Goal: Browse casually

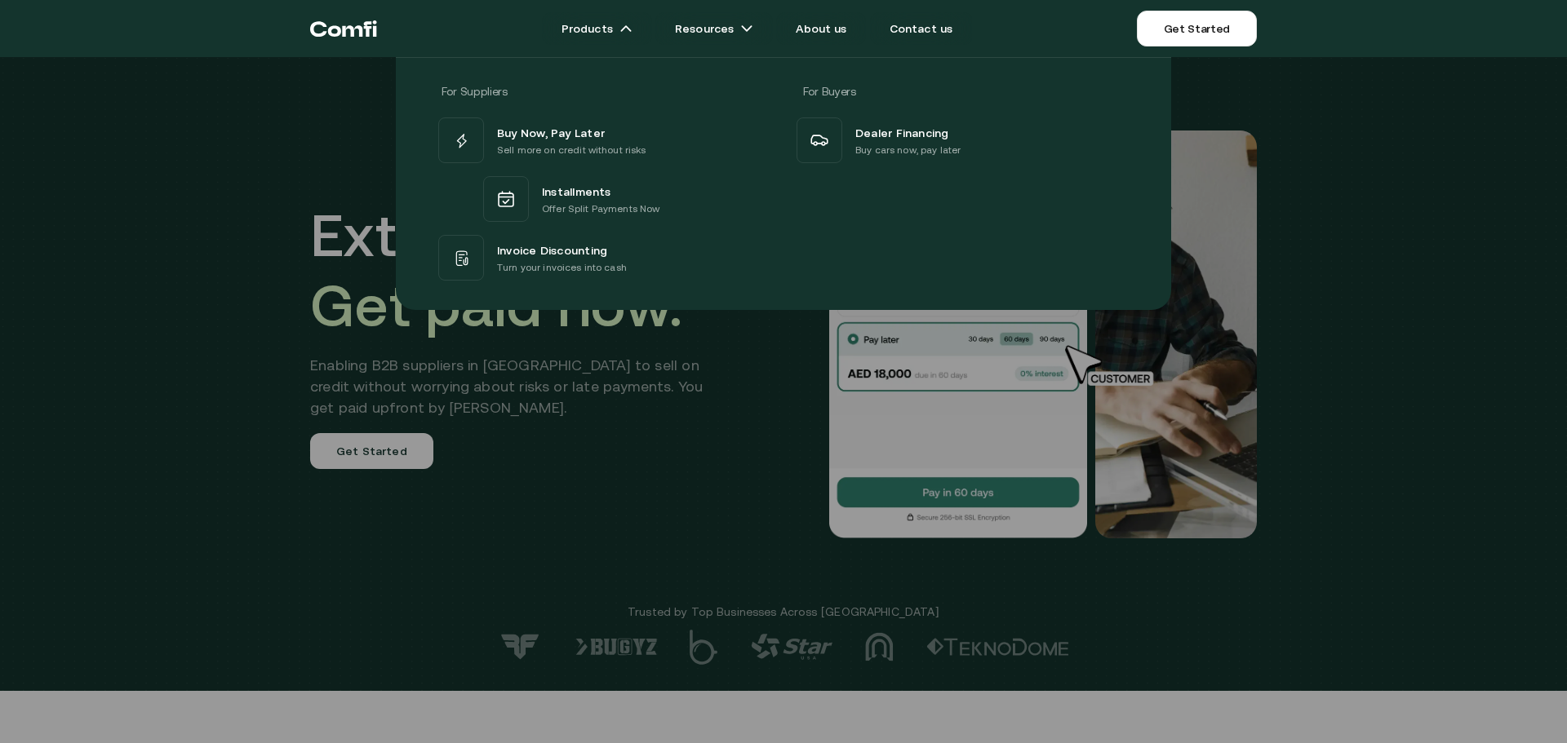
click at [591, 466] on div at bounding box center [783, 428] width 1567 height 743
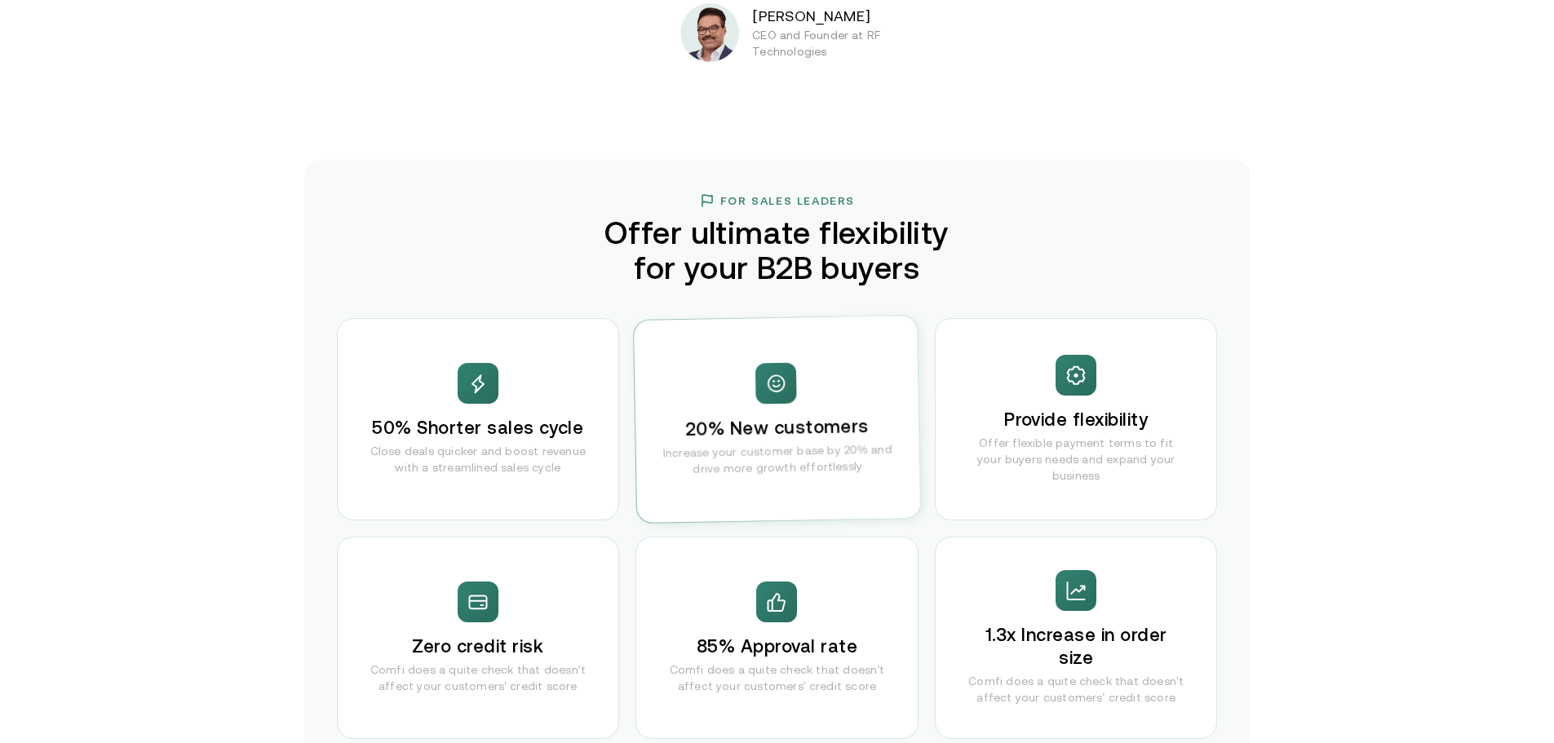
scroll to position [3019, 0]
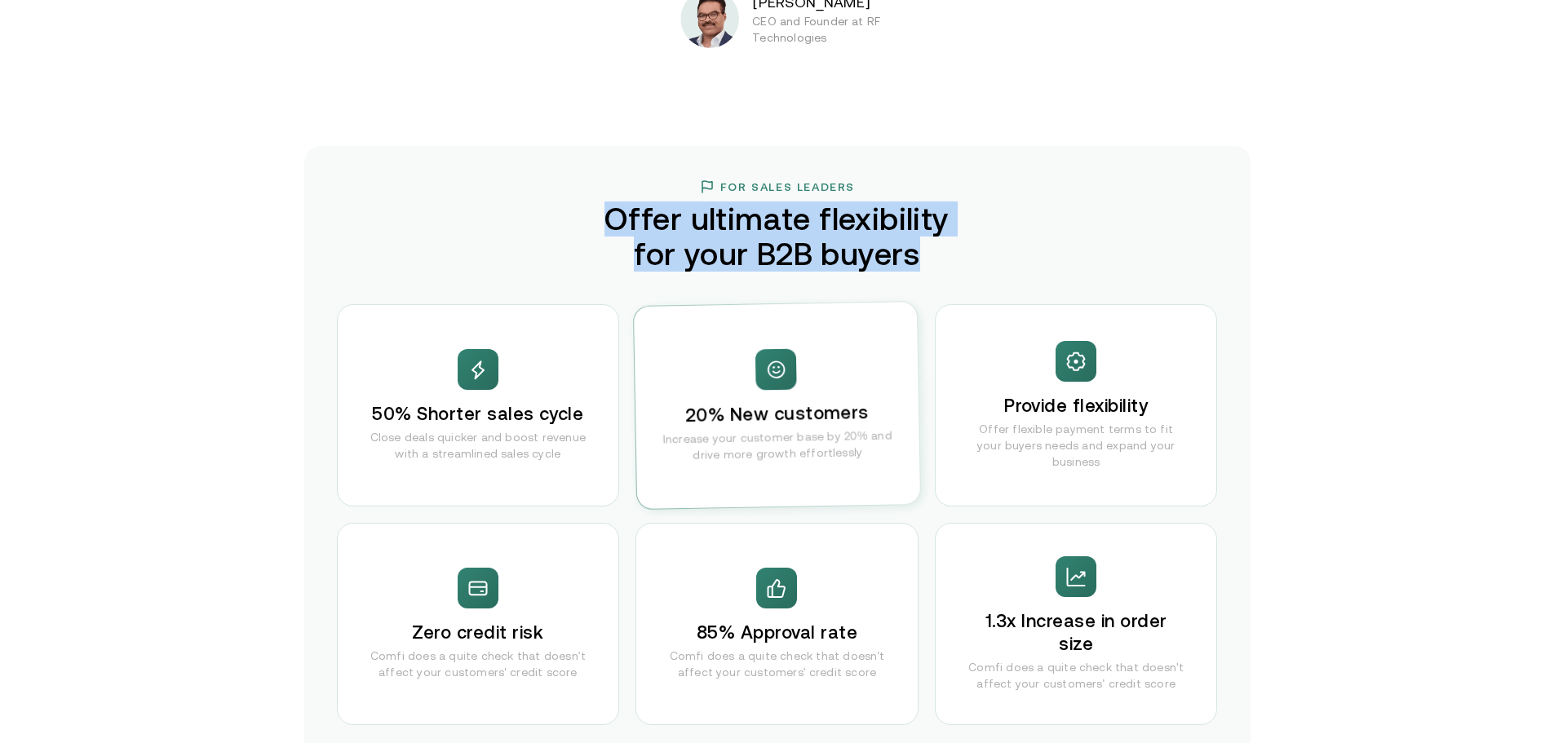
drag, startPoint x: 930, startPoint y: 255, endPoint x: 627, endPoint y: 216, distance: 306.1
click at [627, 216] on h2 "Offer ultimate flexibility for your B2B buyers" at bounding box center [778, 237] width 384 height 70
click at [627, 215] on h2 "Offer ultimate flexibility for your B2B buyers" at bounding box center [778, 237] width 384 height 70
drag, startPoint x: 623, startPoint y: 214, endPoint x: 917, endPoint y: 259, distance: 298.0
click at [917, 259] on h2 "Offer ultimate flexibility for your B2B buyers" at bounding box center [778, 237] width 384 height 70
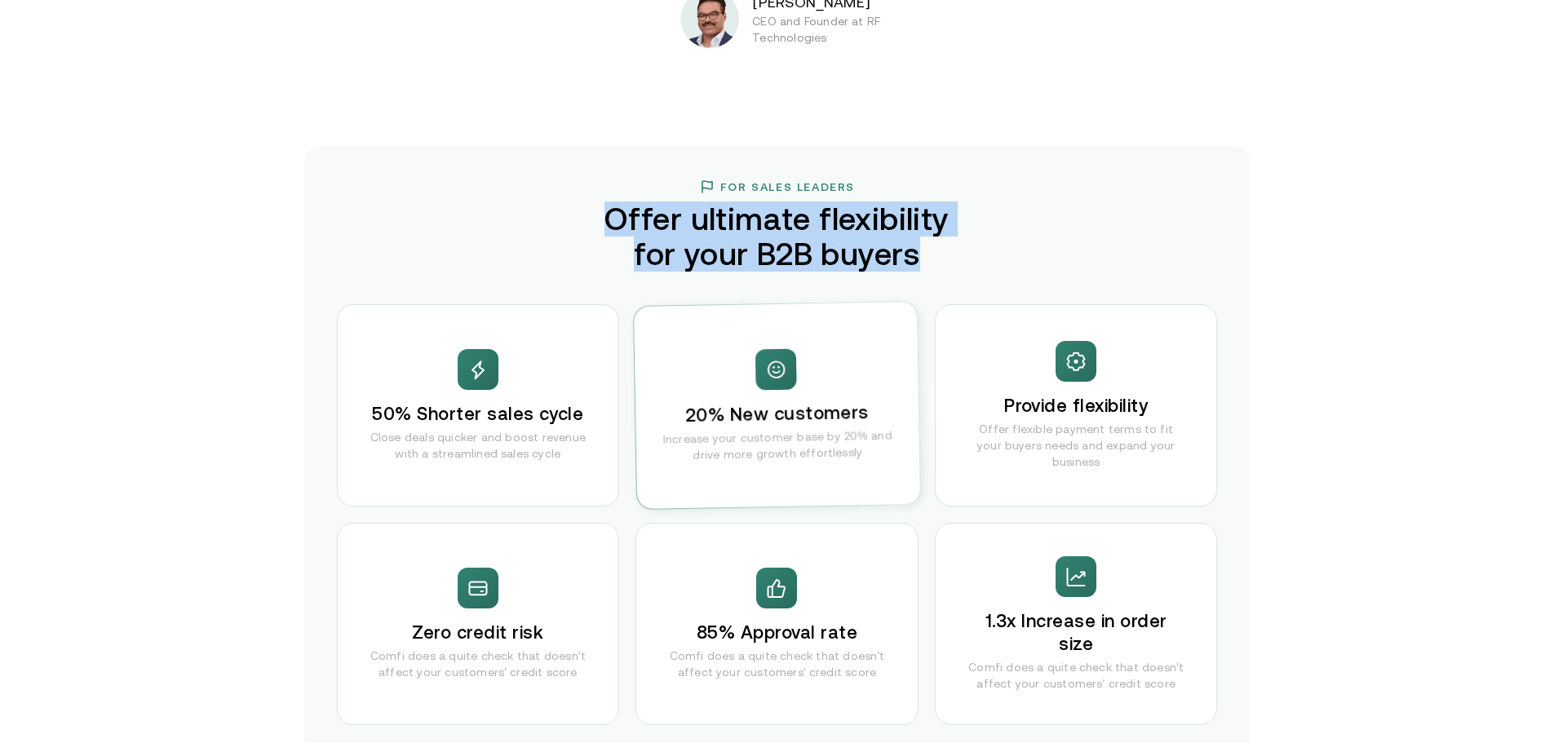
click at [918, 259] on h2 "Offer ultimate flexibility for your B2B buyers" at bounding box center [778, 237] width 384 height 70
drag, startPoint x: 918, startPoint y: 255, endPoint x: 628, endPoint y: 229, distance: 290.8
click at [628, 229] on h2 "Offer ultimate flexibility for your B2B buyers" at bounding box center [778, 237] width 384 height 70
click at [653, 237] on h2 "Offer ultimate flexibility for your B2B buyers" at bounding box center [778, 237] width 384 height 70
drag, startPoint x: 626, startPoint y: 213, endPoint x: 917, endPoint y: 264, distance: 295.7
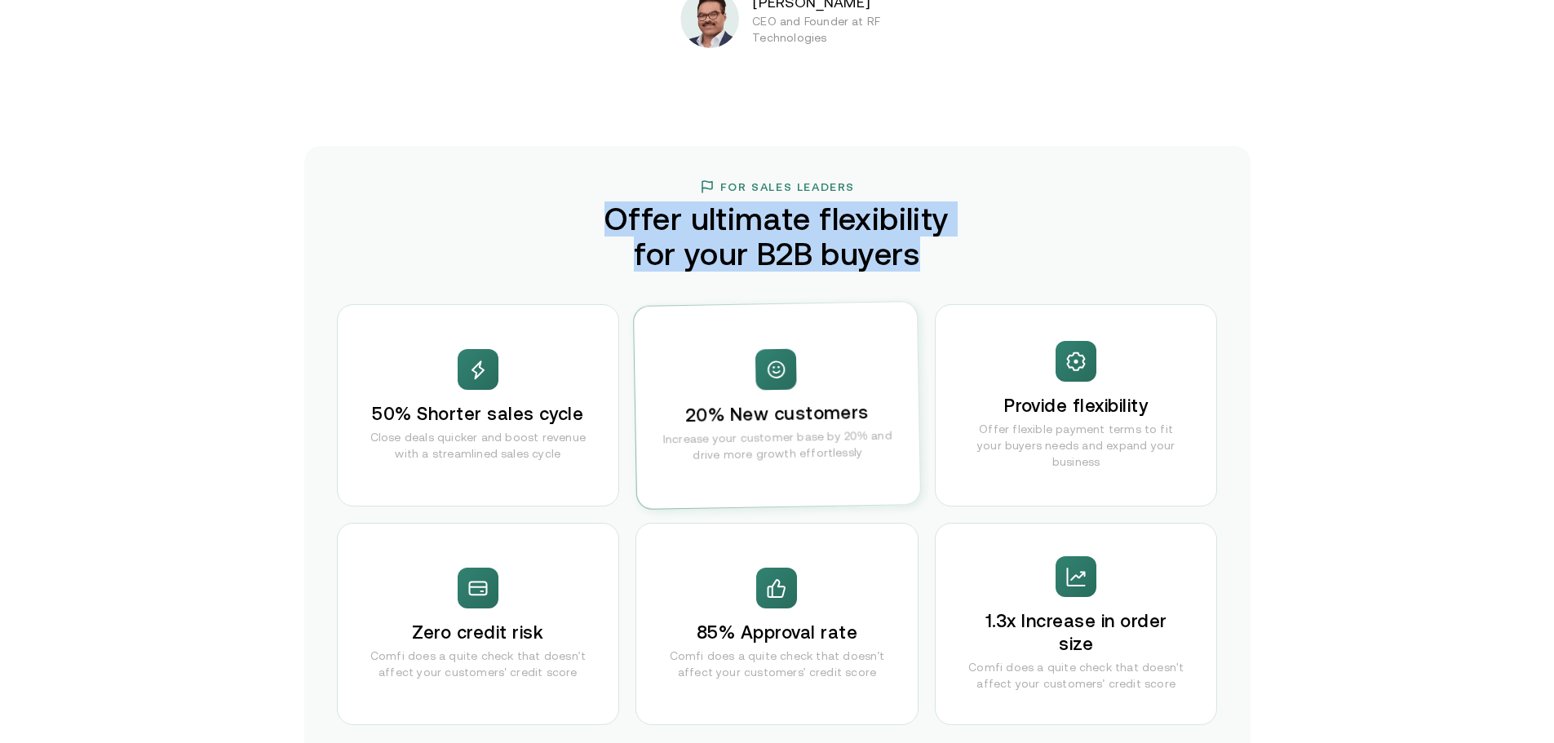
click at [917, 264] on h2 "Offer ultimate flexibility for your B2B buyers" at bounding box center [778, 237] width 384 height 70
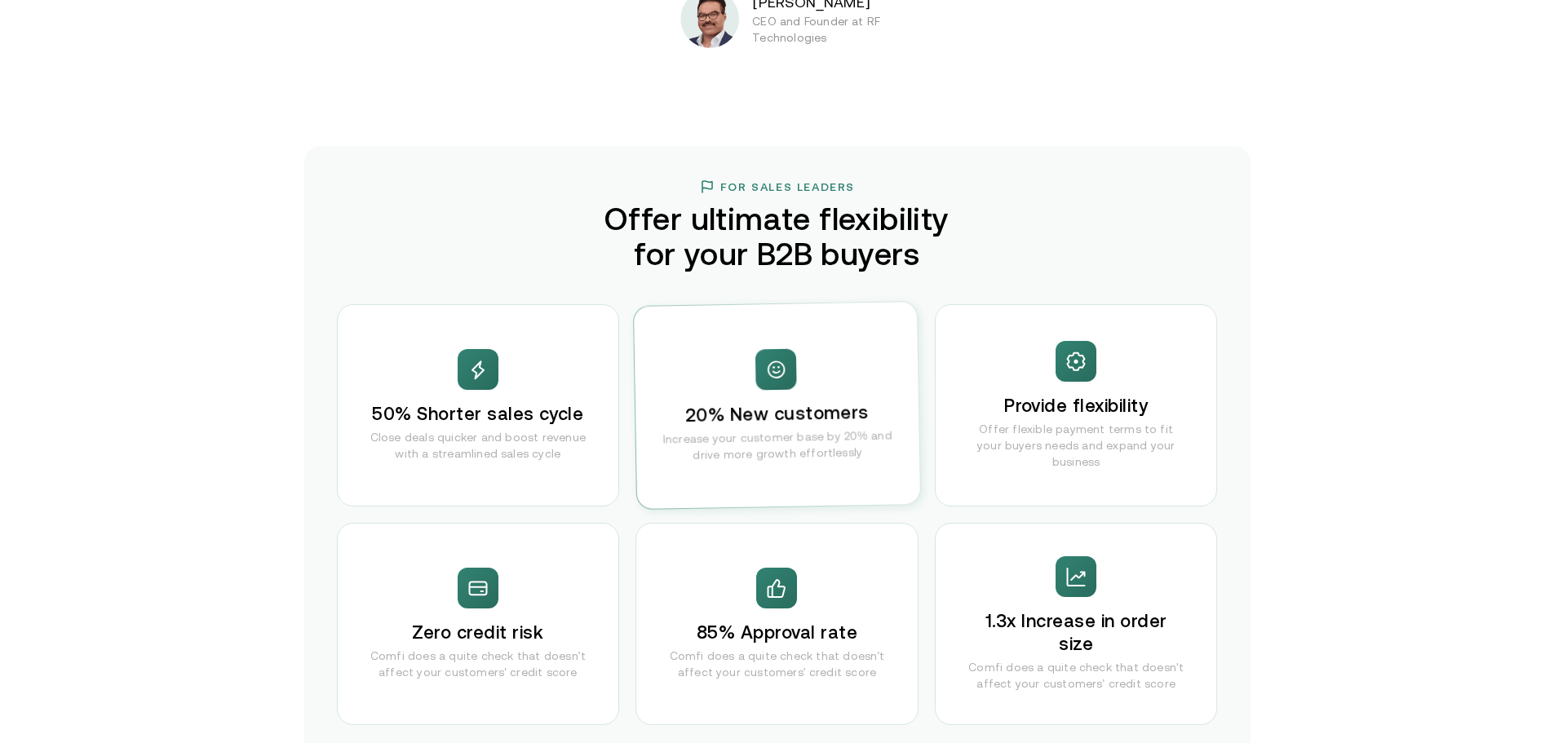
click at [796, 287] on div "For Sales Leaders Offer ultimate flexibility for your B2B buyers 50% Shorter sa…" at bounding box center [777, 452] width 947 height 612
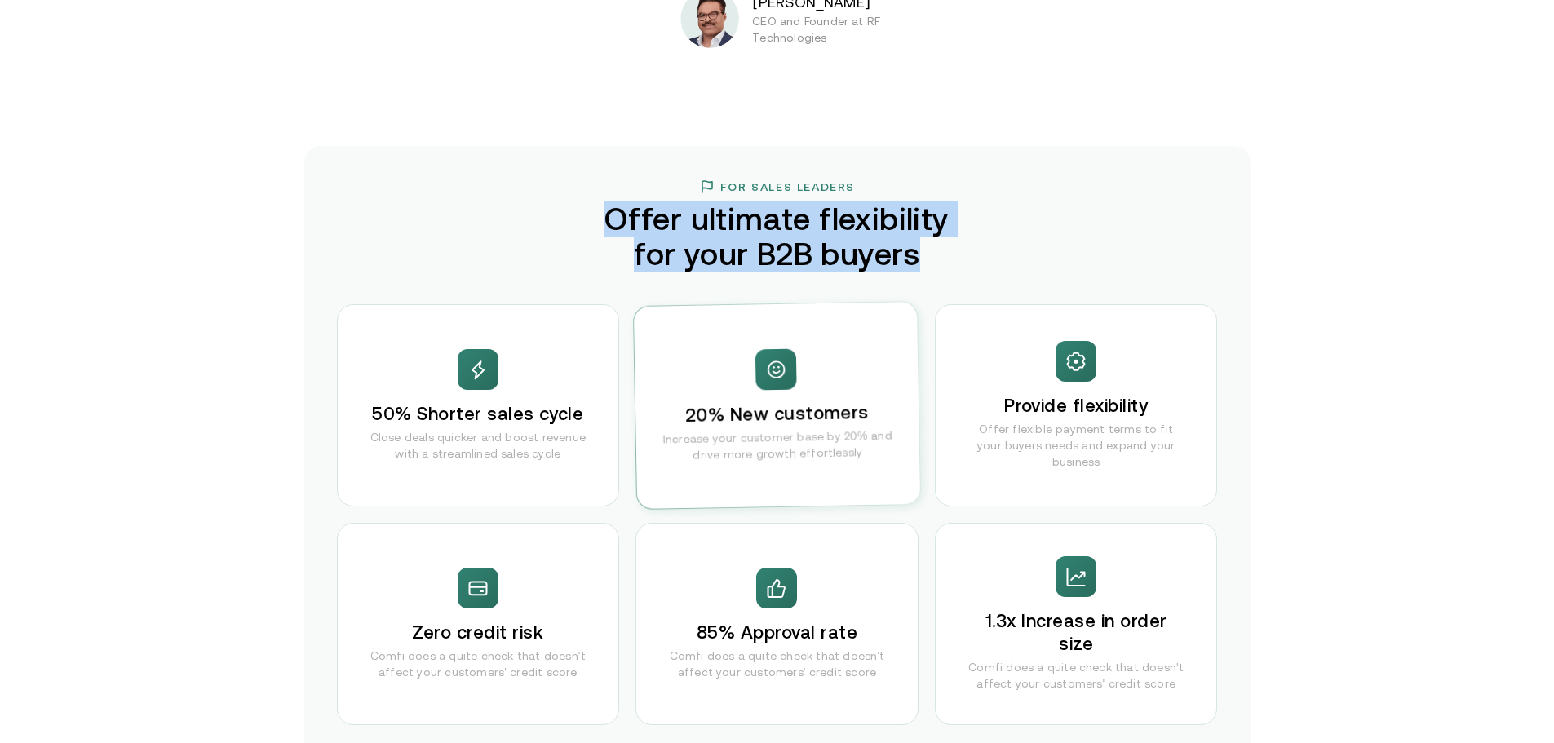
drag, startPoint x: 924, startPoint y: 257, endPoint x: 627, endPoint y: 223, distance: 298.2
click at [627, 223] on h2 "Offer ultimate flexibility for your B2B buyers" at bounding box center [778, 237] width 384 height 70
click at [657, 245] on h2 "Offer ultimate flexibility for your B2B buyers" at bounding box center [778, 237] width 384 height 70
drag, startPoint x: 627, startPoint y: 216, endPoint x: 917, endPoint y: 259, distance: 293.6
click at [917, 259] on h2 "Offer ultimate flexibility for your B2B buyers" at bounding box center [778, 237] width 384 height 70
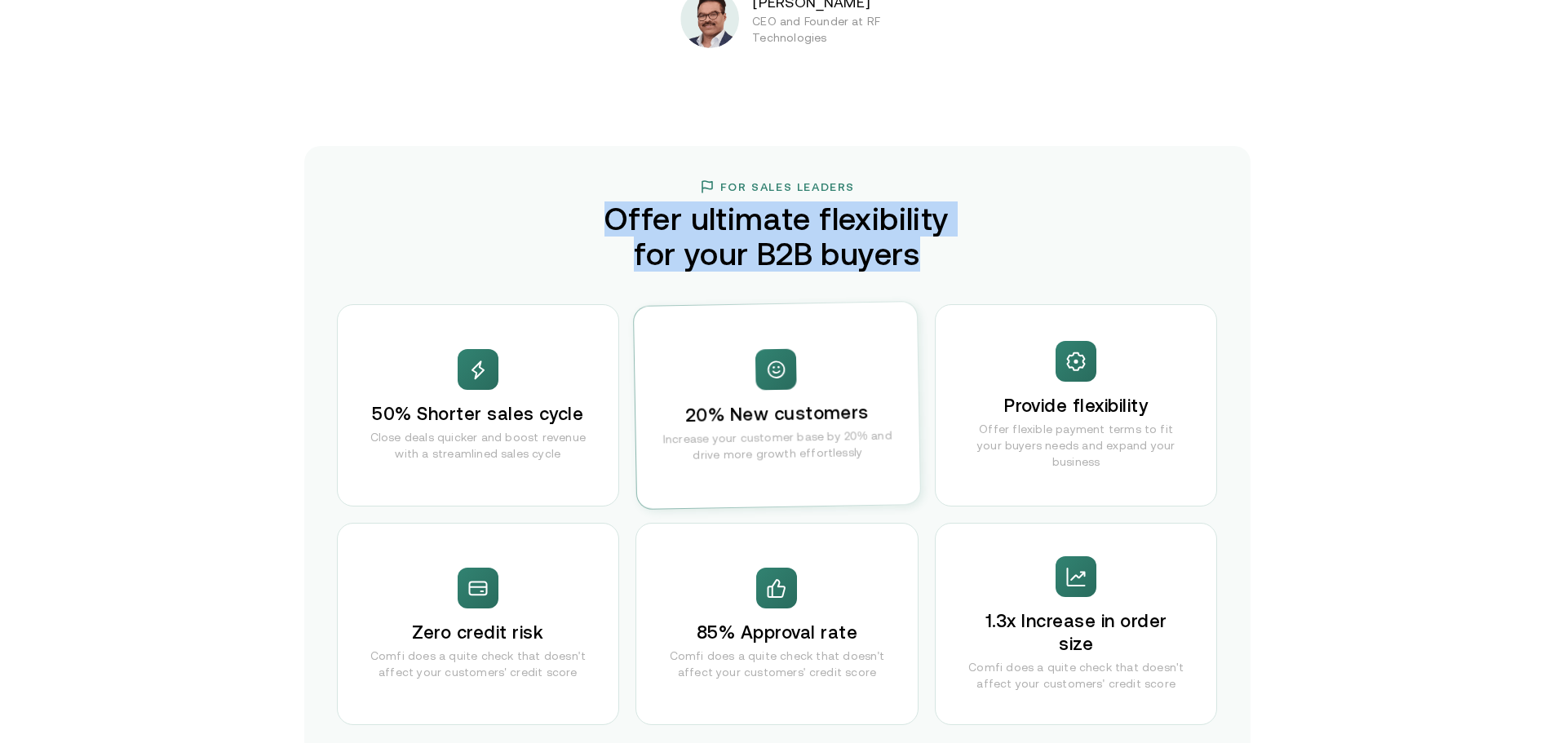
click at [930, 270] on h2 "Offer ultimate flexibility for your B2B buyers" at bounding box center [778, 237] width 384 height 70
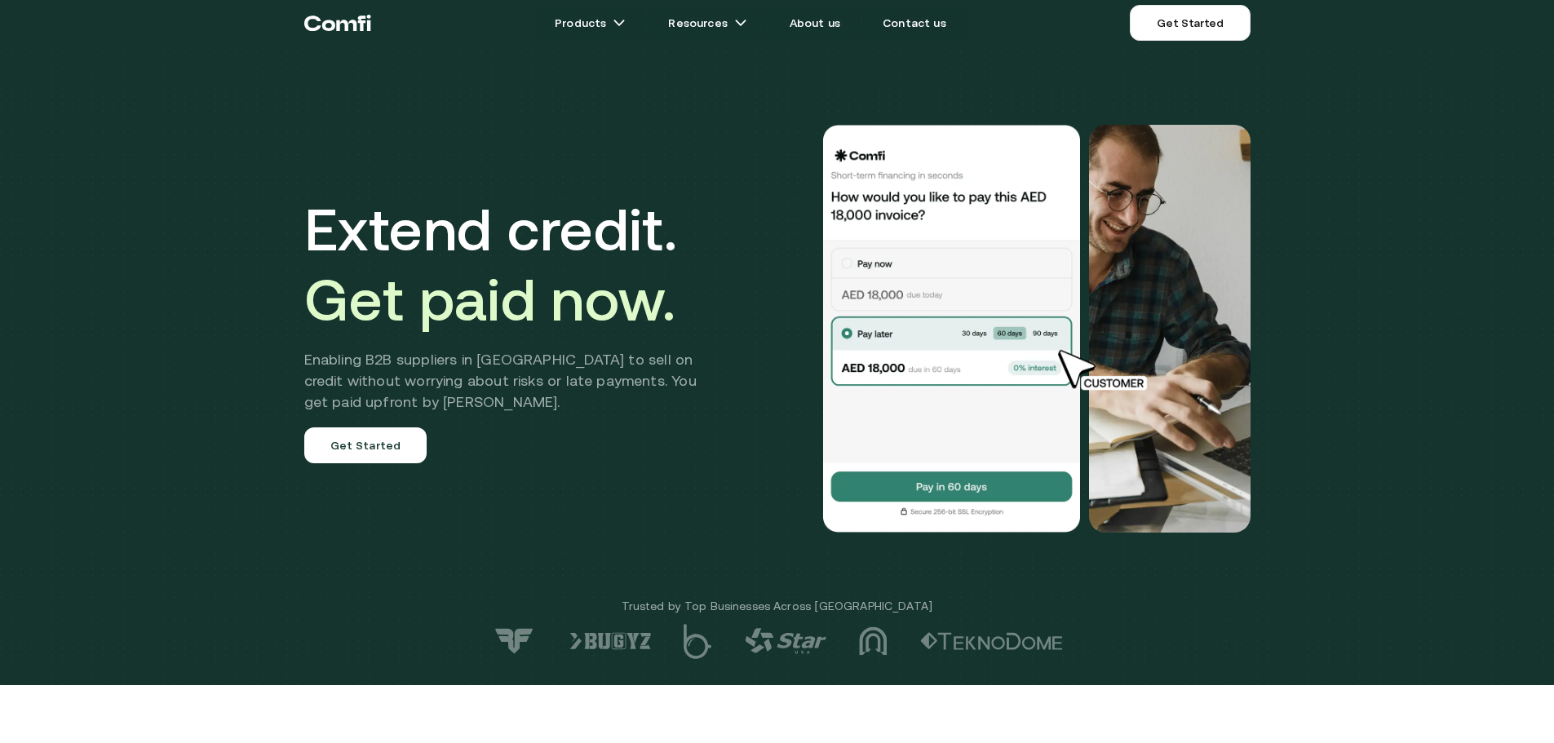
scroll to position [0, 0]
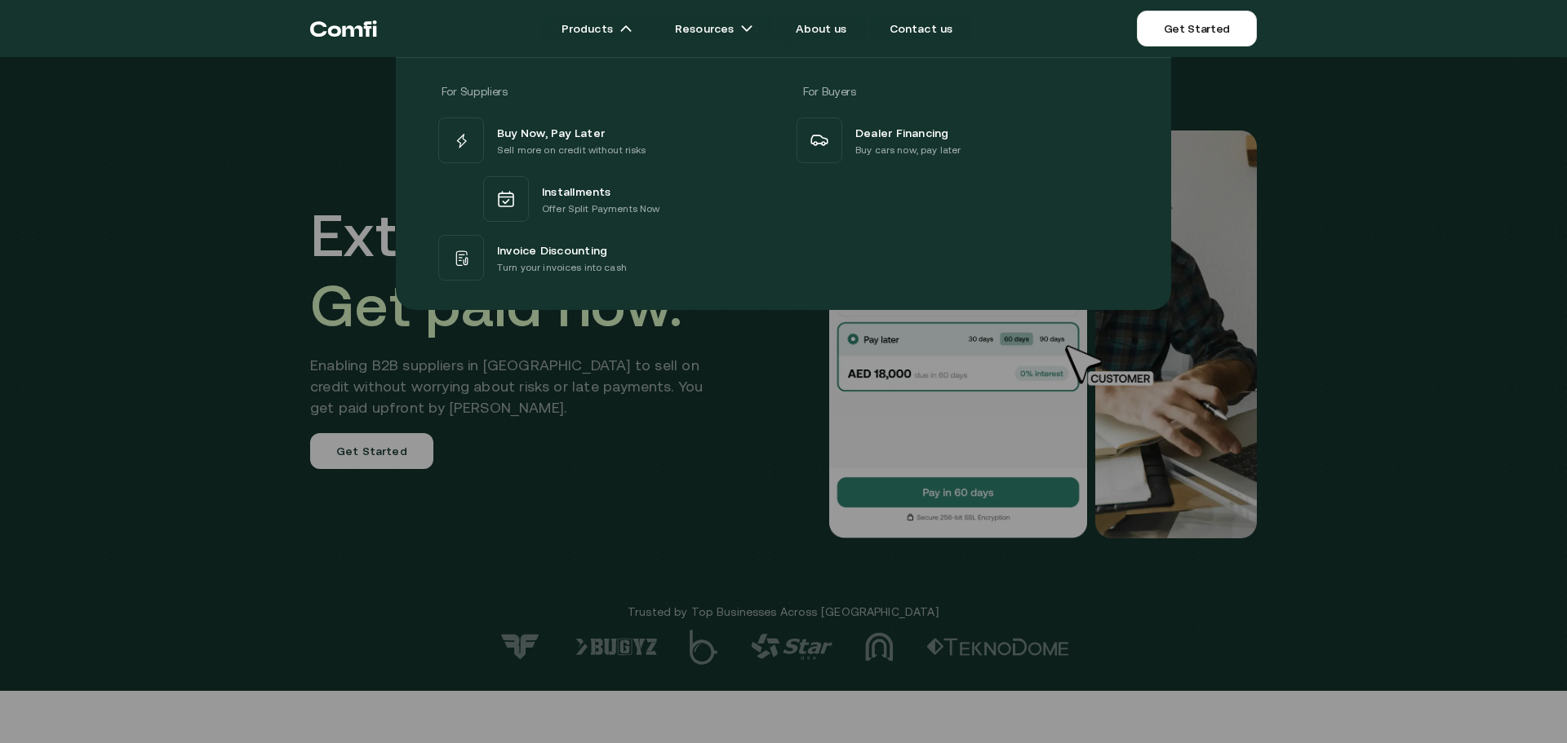
click at [653, 406] on div at bounding box center [783, 428] width 1567 height 743
